Goal: Find specific page/section: Find specific page/section

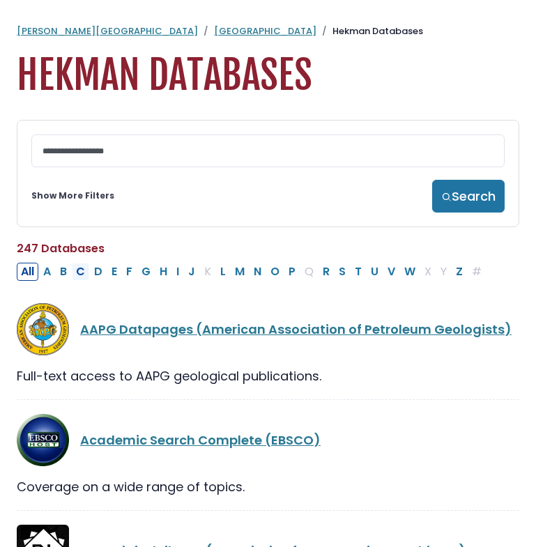
click at [79, 276] on button "C" at bounding box center [80, 272] width 17 height 18
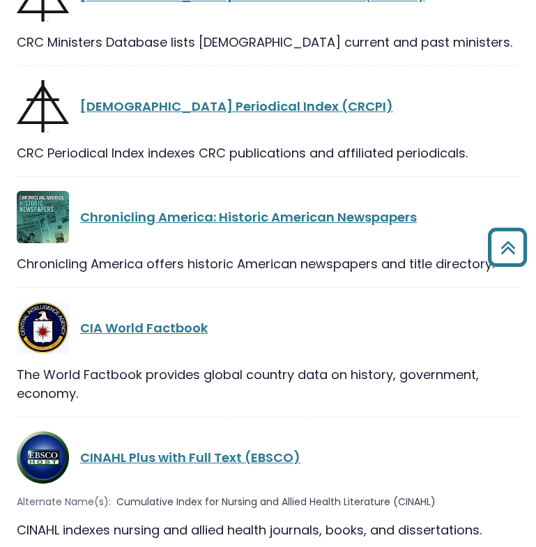
scroll to position [2091, 0]
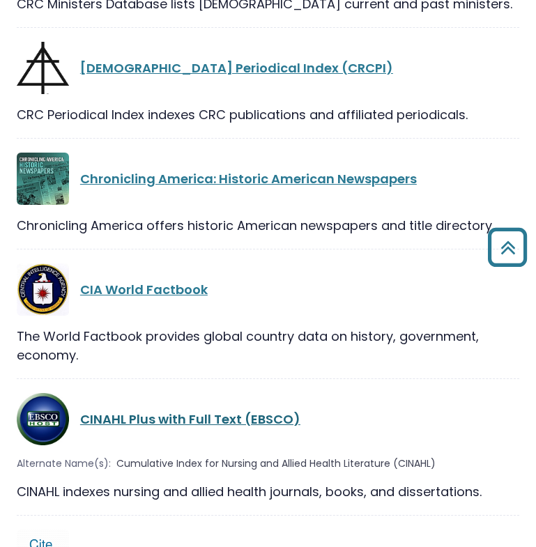
click at [174, 410] on link "CINAHL Plus with Full Text (EBSCO)" at bounding box center [190, 418] width 220 height 17
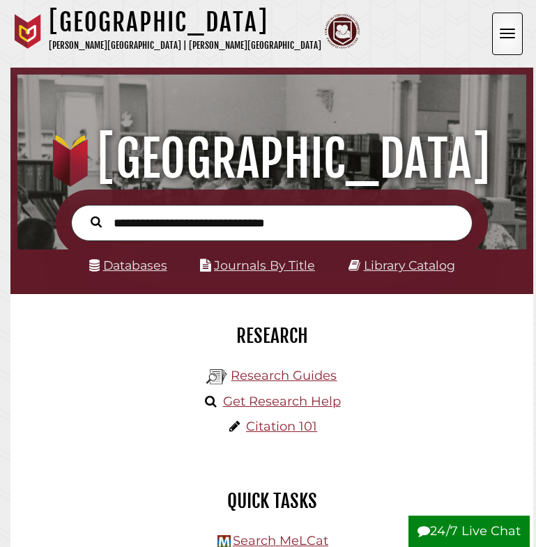
scroll to position [167, 502]
click at [141, 261] on link "Databases" at bounding box center [128, 265] width 78 height 15
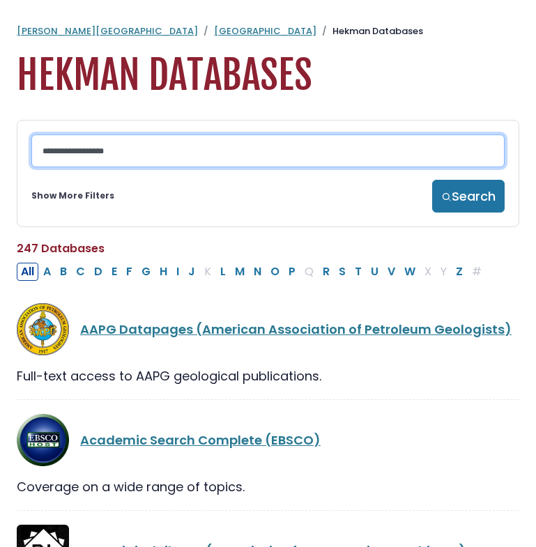
click at [137, 144] on input "Search database by title or keyword" at bounding box center [267, 150] width 473 height 33
type input "******"
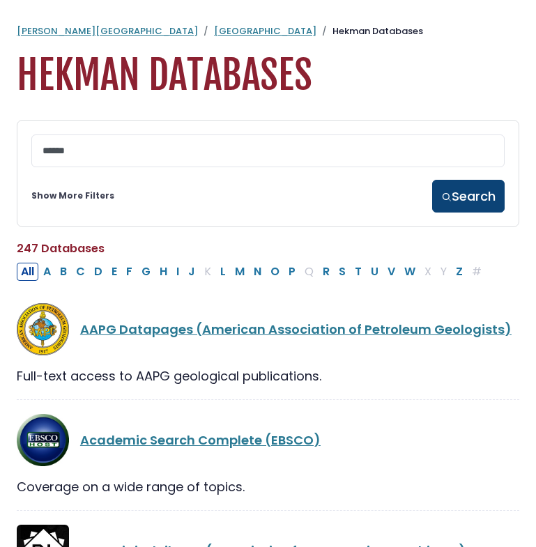
click at [488, 199] on button "Search" at bounding box center [468, 196] width 72 height 33
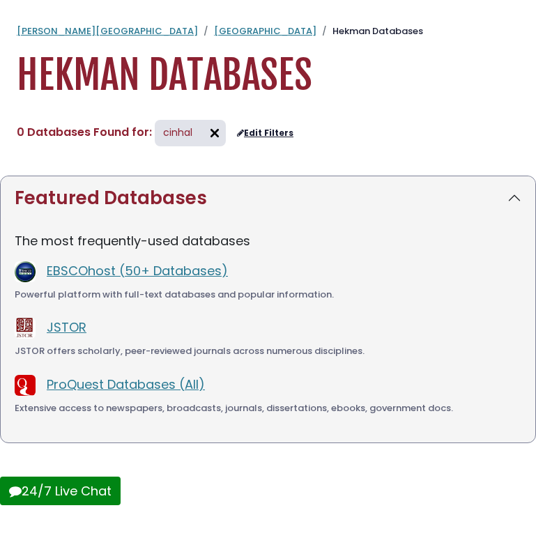
click at [216, 137] on img at bounding box center [214, 133] width 22 height 22
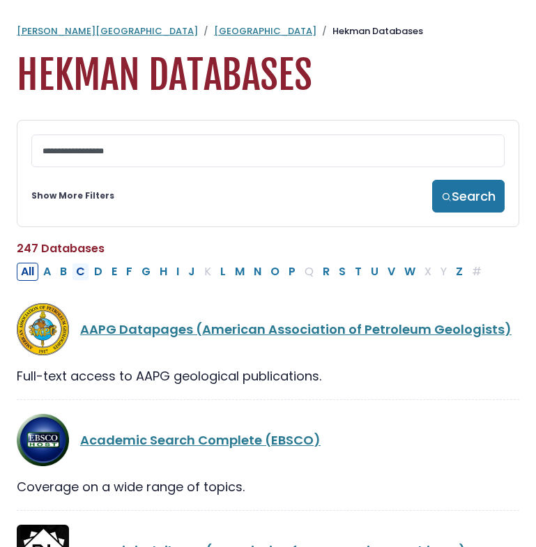
click at [73, 275] on button "C" at bounding box center [80, 272] width 17 height 18
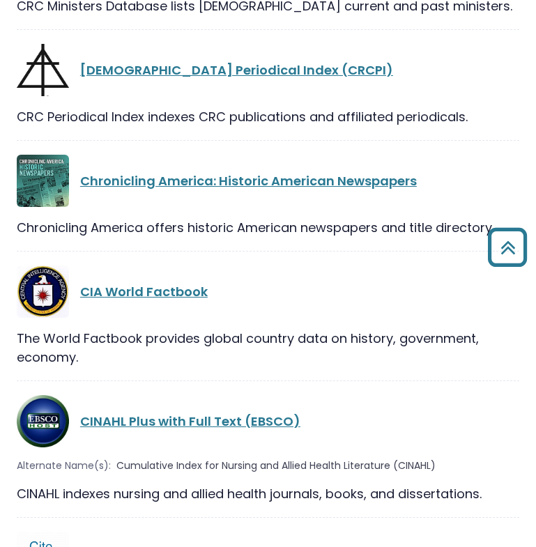
scroll to position [2090, 0]
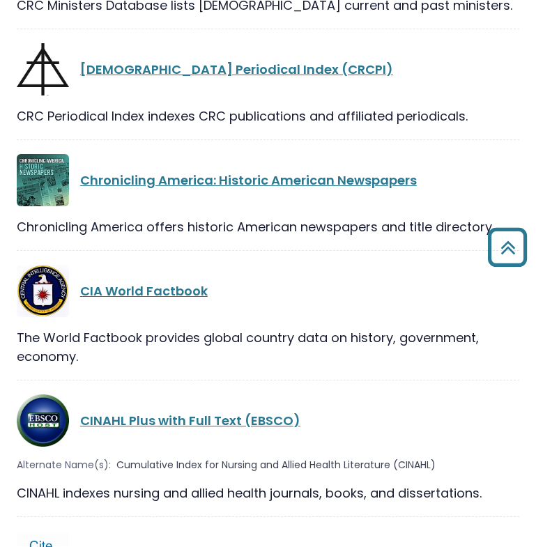
click at [142, 394] on div "CINAHL Plus with Full Text (EBSCO)" at bounding box center [268, 420] width 502 height 52
click at [145, 412] on link "CINAHL Plus with Full Text (EBSCO)" at bounding box center [190, 420] width 220 height 17
